Goal: Check status: Check status

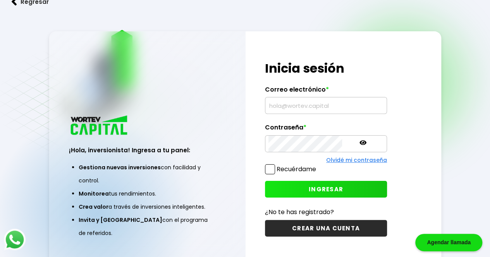
click at [311, 113] on input "text" at bounding box center [325, 106] width 115 height 16
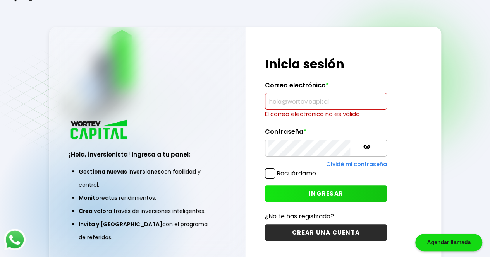
paste input "[EMAIL_ADDRESS][DOMAIN_NAME]"
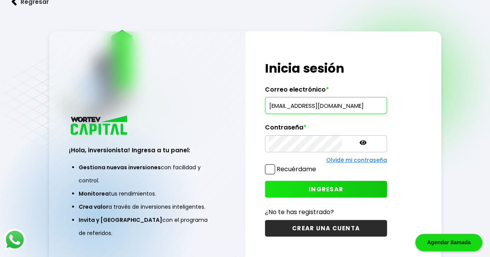
type input "[EMAIL_ADDRESS][DOMAIN_NAME]"
click at [309, 185] on span "INGRESAR" at bounding box center [326, 189] width 34 height 8
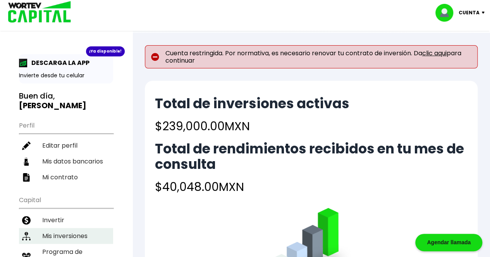
click at [69, 228] on li "Mis inversiones" at bounding box center [66, 236] width 94 height 16
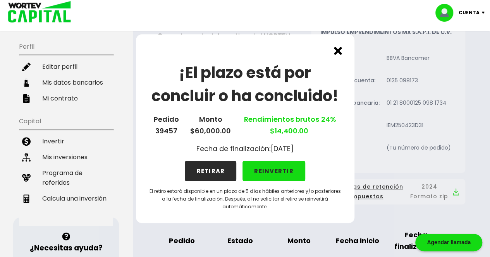
scroll to position [39, 0]
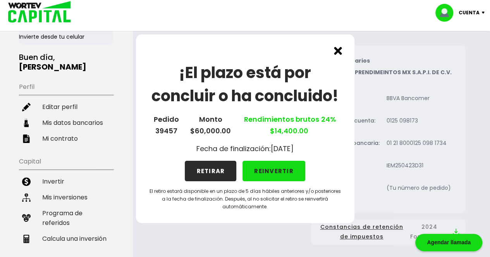
click at [338, 53] on img at bounding box center [338, 51] width 8 height 8
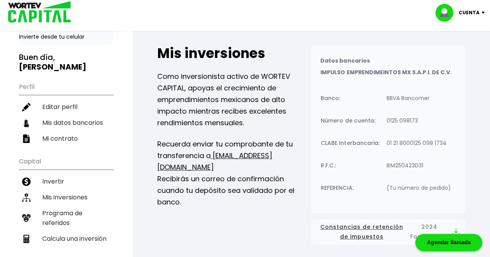
scroll to position [0, 0]
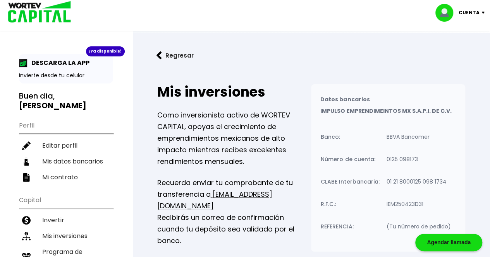
click at [472, 10] on p "Cuenta" at bounding box center [468, 13] width 21 height 12
click at [64, 103] on div "¡Ya disponible! DESCARGA LA APP Invierte desde tu celular Buen día, [PERSON_NAM…" at bounding box center [66, 179] width 94 height 251
click at [164, 54] on button "Regresar" at bounding box center [175, 55] width 60 height 21
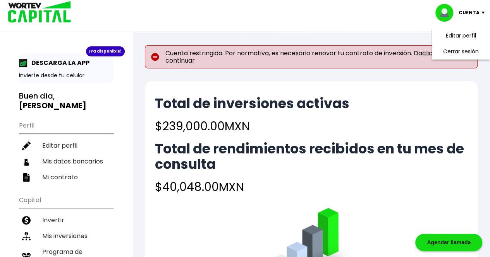
click at [396, 86] on div "Total de inversiones activas $239,000.00 MXN Total de rendimientos recibidos en…" at bounding box center [311, 198] width 333 height 235
click at [425, 54] on span "Cuenta restringida. Por normativa, es necesario renovar tu contrato de inversió…" at bounding box center [318, 57] width 306 height 15
click at [389, 106] on div "Total de inversiones activas $239,000.00 MXN Total de rendimientos recibidos en…" at bounding box center [311, 146] width 312 height 100
click at [476, 12] on p "Cuenta" at bounding box center [468, 13] width 21 height 12
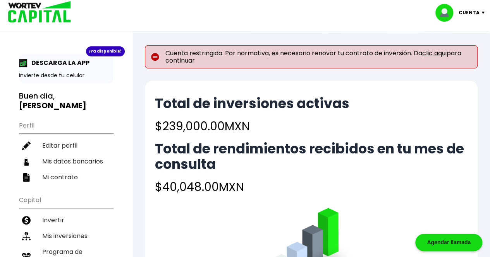
click at [483, 12] on img at bounding box center [484, 13] width 10 height 2
click at [442, 53] on link "clic aqui" at bounding box center [434, 53] width 24 height 9
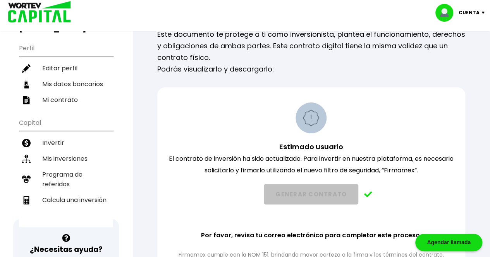
scroll to position [116, 0]
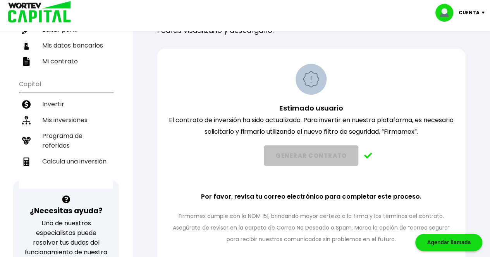
click at [369, 158] on img at bounding box center [368, 156] width 8 height 6
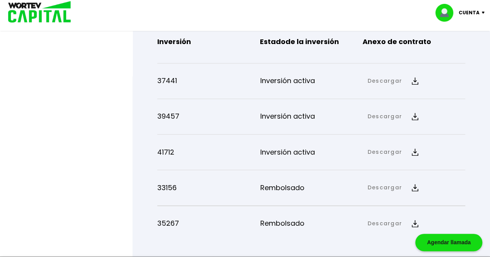
scroll to position [426, 0]
